Goal: Find specific page/section: Find specific page/section

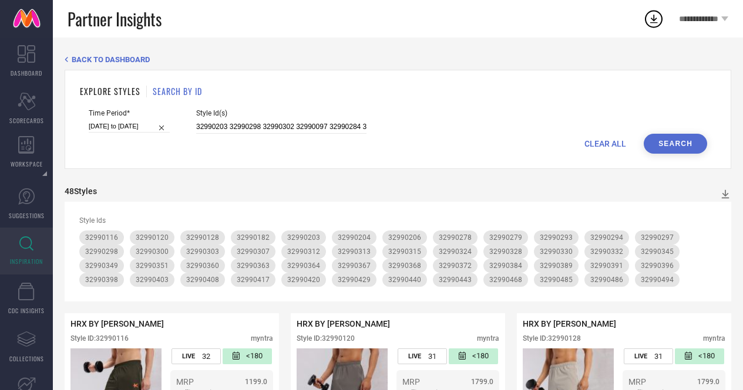
click at [314, 120] on input "32990203 32990298 32990302 32990097 32990284 32990204 32997918 32990472 3299027…" at bounding box center [281, 127] width 170 height 14
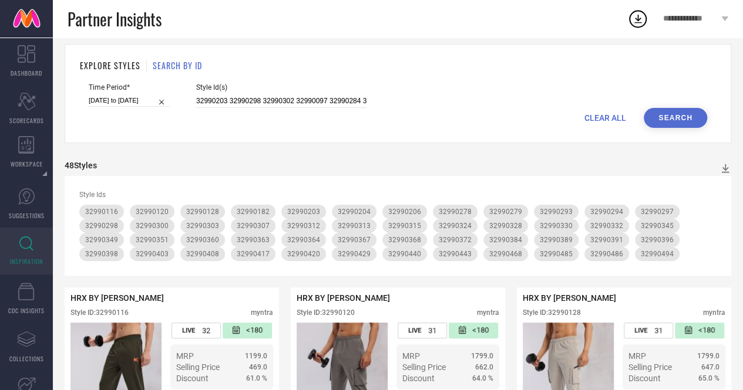
click at [314, 97] on input "32990203 32990298 32990302 32990097 32990284 32990204 32997918 32990472 3299027…" at bounding box center [281, 102] width 170 height 14
click at [679, 120] on button "Search" at bounding box center [674, 118] width 63 height 20
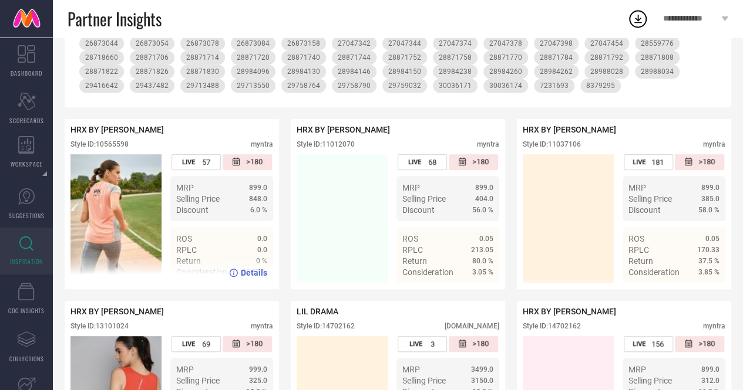
scroll to position [205, 0]
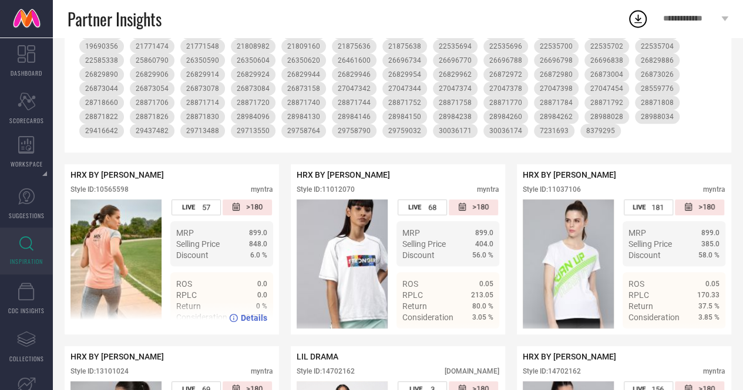
click at [120, 194] on div "Style ID: 10565598" at bounding box center [99, 190] width 58 height 8
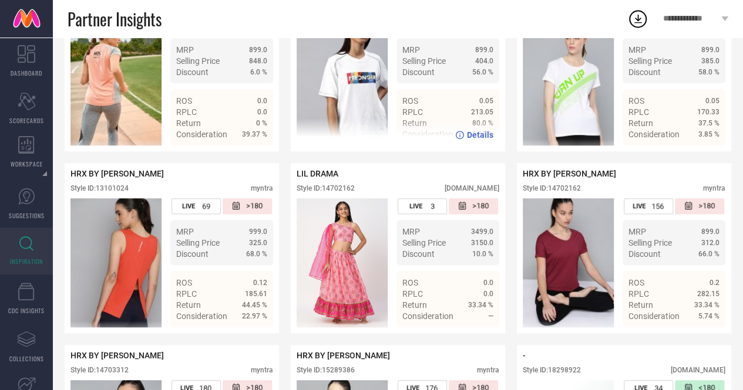
scroll to position [389, 0]
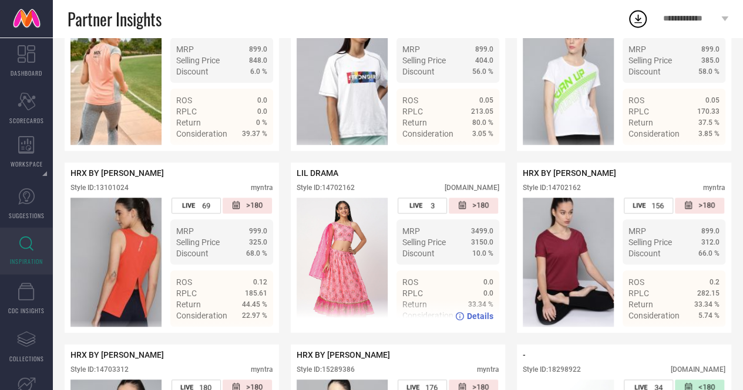
click at [347, 192] on div "Style ID: 14702162" at bounding box center [325, 188] width 58 height 8
copy div "14702162"
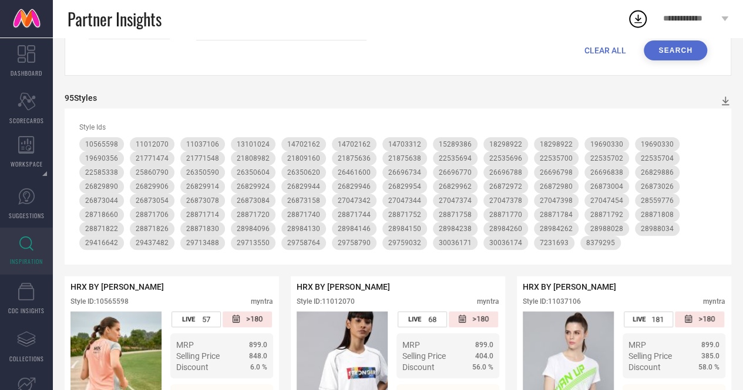
scroll to position [0, 0]
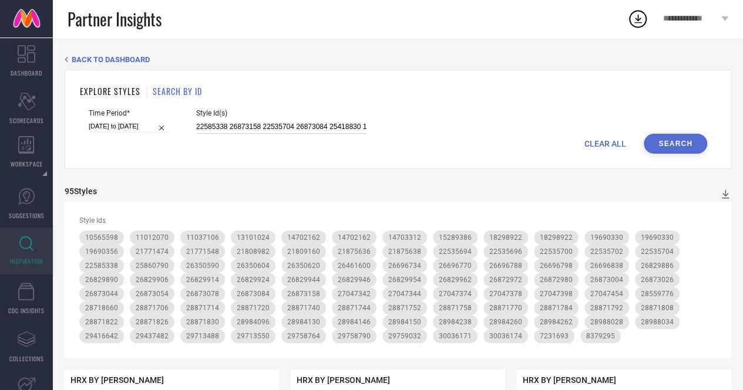
click at [243, 125] on input "22585338 26873158 22535704 26873084 25418830 10565598 25860790 11037106 2635059…" at bounding box center [281, 127] width 170 height 14
click at [282, 124] on input "22585338 26873158 22535704 26873084 25418830 10565598 25860790 11037106 2635059…" at bounding box center [281, 127] width 170 height 14
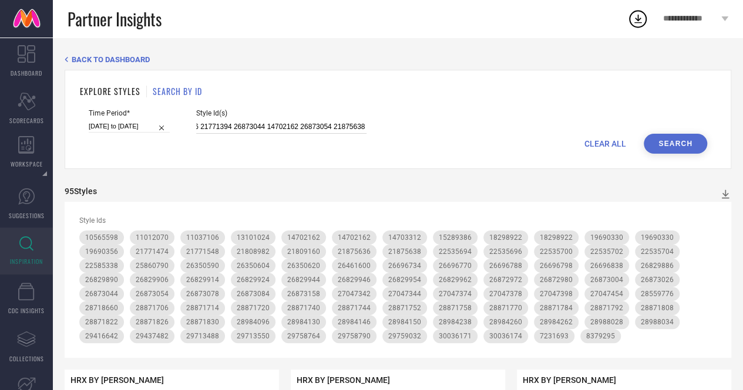
click at [282, 124] on input "22585338 26873158 22535704 26873084 25418830 10565598 25860790 11037106 2635059…" at bounding box center [281, 127] width 170 height 14
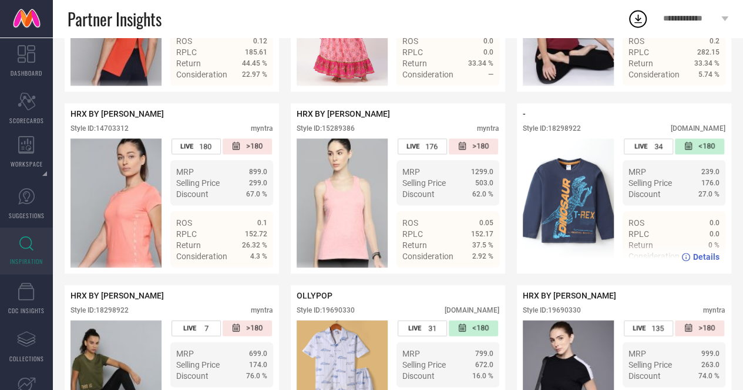
scroll to position [0, 0]
click at [557, 133] on div "Style ID: 18298922" at bounding box center [552, 128] width 58 height 8
copy div "18298922"
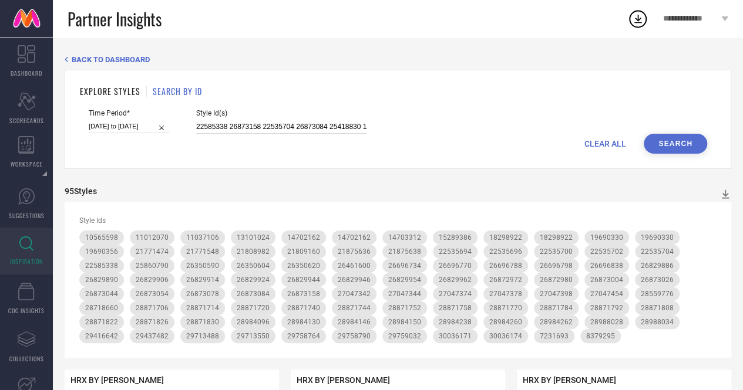
click at [281, 125] on input "22585338 26873158 22535704 26873084 25418830 10565598 25860790 11037106 2635059…" at bounding box center [281, 127] width 170 height 14
drag, startPoint x: 281, startPoint y: 125, endPoint x: 451, endPoint y: 12, distance: 204.2
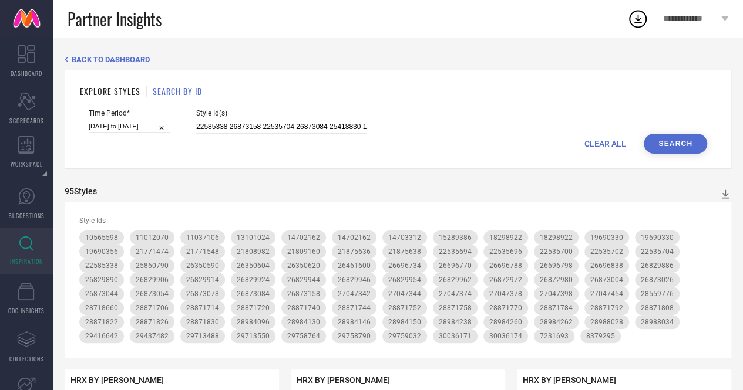
scroll to position [0, 363]
click at [285, 124] on input "22585338 26873158 22535704 26873084 25418830 10565598 25860790 11037106 2635059…" at bounding box center [281, 127] width 170 height 14
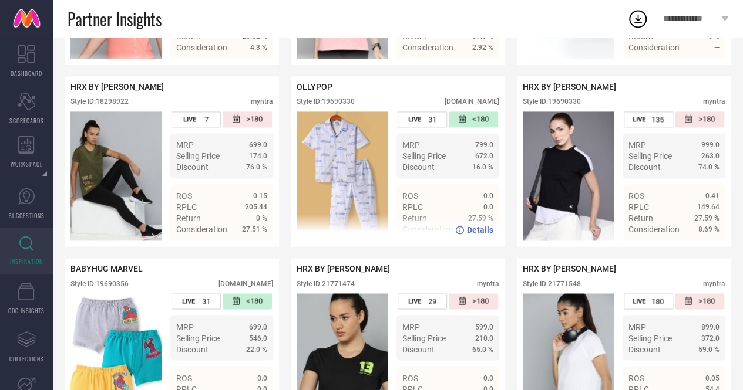
scroll to position [0, 0]
click at [338, 106] on div "Style ID: 19690330" at bounding box center [325, 101] width 58 height 8
click at [339, 106] on div "Style ID: 19690330" at bounding box center [325, 101] width 58 height 8
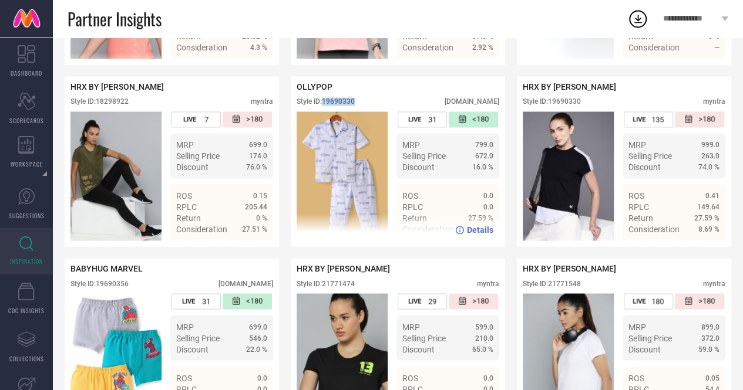
click at [339, 106] on div "Style ID: 19690330" at bounding box center [325, 101] width 58 height 8
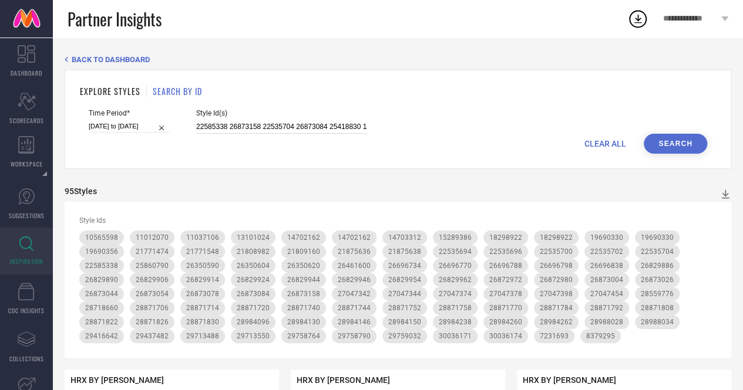
click at [272, 132] on input "22585338 26873158 22535704 26873084 25418830 10565598 25860790 11037106 2635059…" at bounding box center [281, 127] width 170 height 14
click at [271, 133] on input "22585338 26873158 22535704 26873084 25418830 10565598 25860790 11037106 2635059…" at bounding box center [281, 127] width 170 height 14
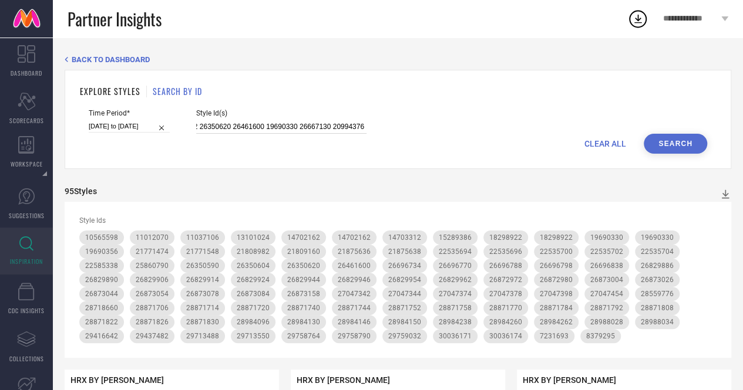
click at [271, 133] on input "22585338 26873158 22535704 26873084 25418830 10565598 25860790 11037106 2635059…" at bounding box center [281, 127] width 170 height 14
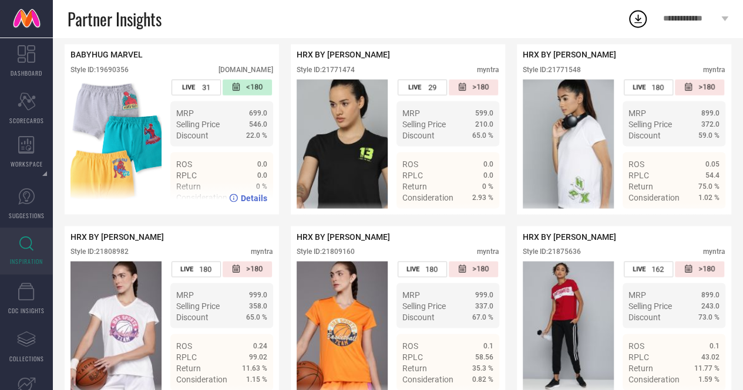
scroll to position [0, 0]
click at [113, 73] on div "Style ID: 19690356" at bounding box center [99, 69] width 58 height 8
copy div "19690356"
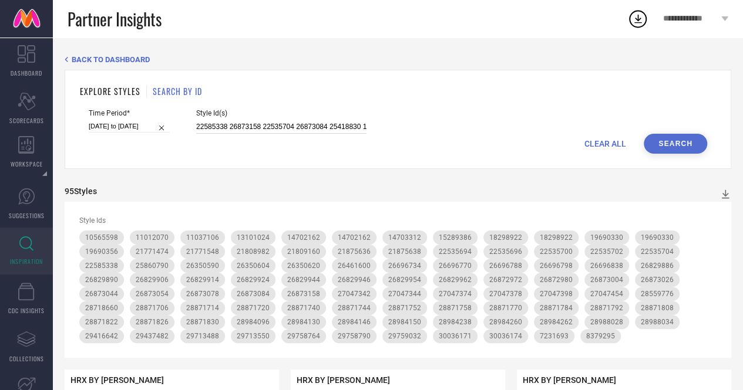
click at [251, 132] on input "22585338 26873158 22535704 26873084 25418830 10565598 25860790 11037106 2635059…" at bounding box center [281, 127] width 170 height 14
click at [276, 127] on input "22585338 26873158 22535704 26873084 25418830 10565598 25860790 11037106 2635059…" at bounding box center [281, 127] width 170 height 14
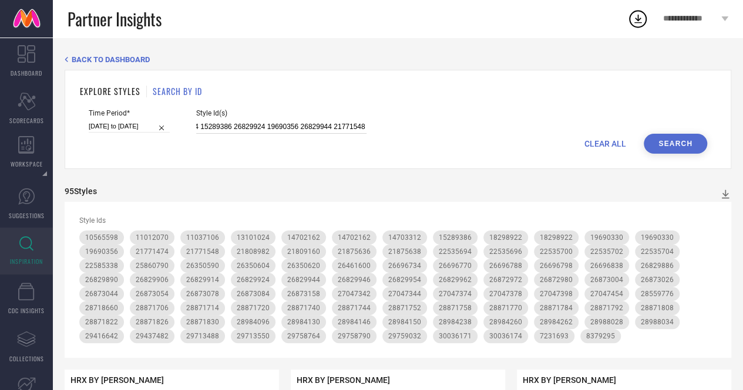
click at [276, 127] on input "22585338 26873158 22535704 26873084 25418830 10565598 25860790 11037106 2635059…" at bounding box center [281, 127] width 170 height 14
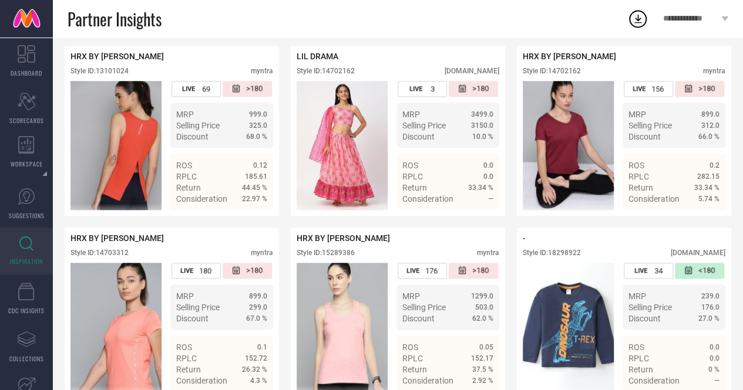
scroll to position [0, 0]
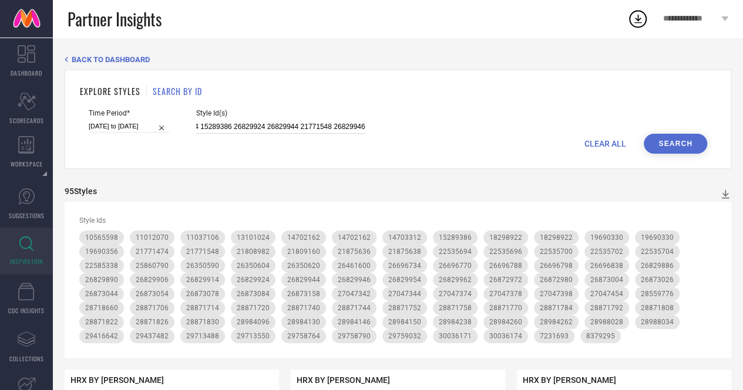
type input "22585338 26873158 22535704 26873084 25418830 10565598 25860790 11037106 2635059…"
click at [676, 134] on button "Search" at bounding box center [674, 144] width 63 height 20
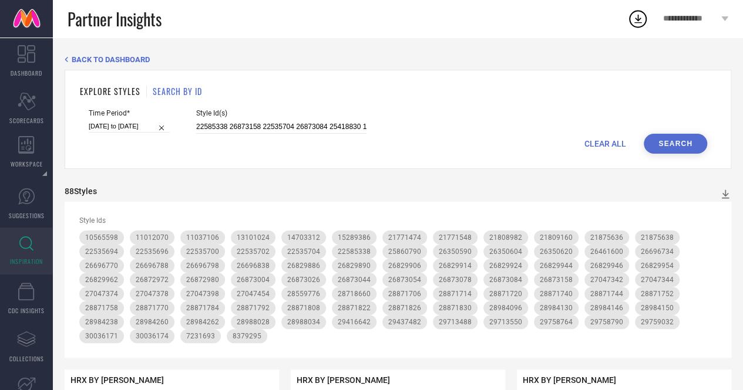
click at [665, 144] on button "Search" at bounding box center [674, 144] width 63 height 20
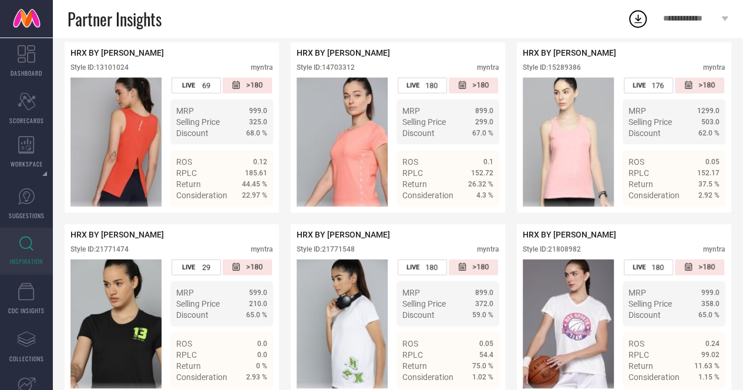
scroll to position [338, 0]
